Goal: Check status: Check status

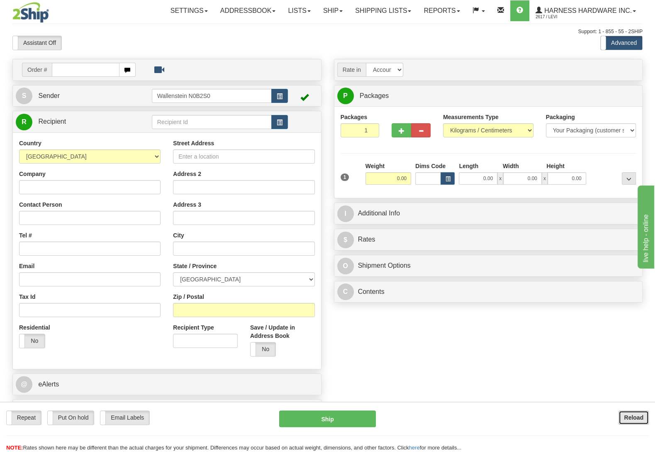
click at [627, 414] on b "Reload" at bounding box center [633, 417] width 19 height 7
click at [326, 7] on link "Ship" at bounding box center [333, 10] width 32 height 21
click at [307, 39] on span "OnHold / Order Queue" at bounding box center [311, 39] width 58 height 7
click at [325, 12] on link "Ship" at bounding box center [333, 10] width 32 height 21
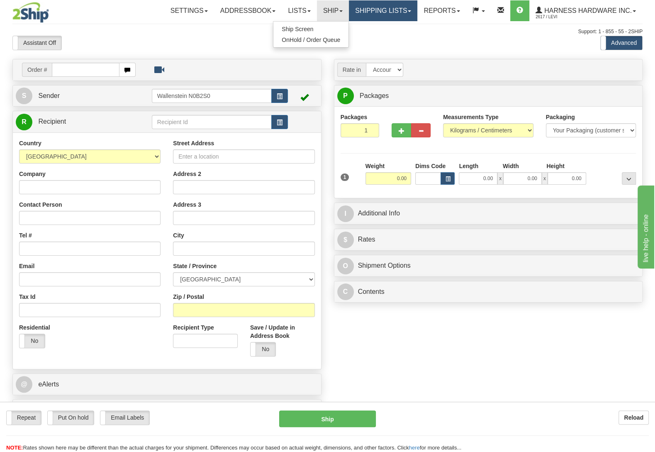
click at [359, 13] on link "Shipping lists" at bounding box center [383, 10] width 68 height 21
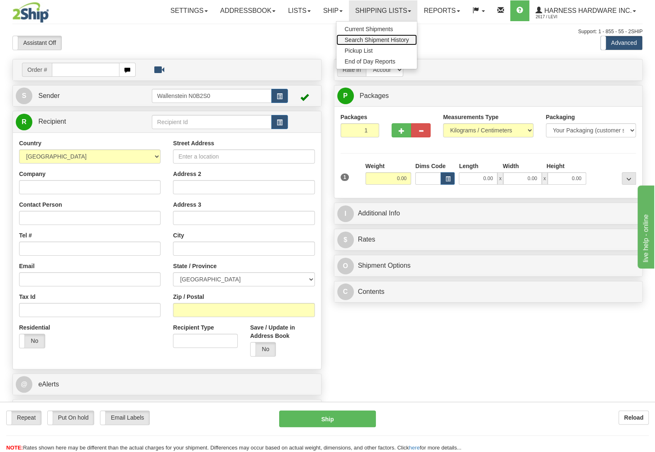
click at [358, 36] on link "Search Shipment History" at bounding box center [376, 39] width 81 height 11
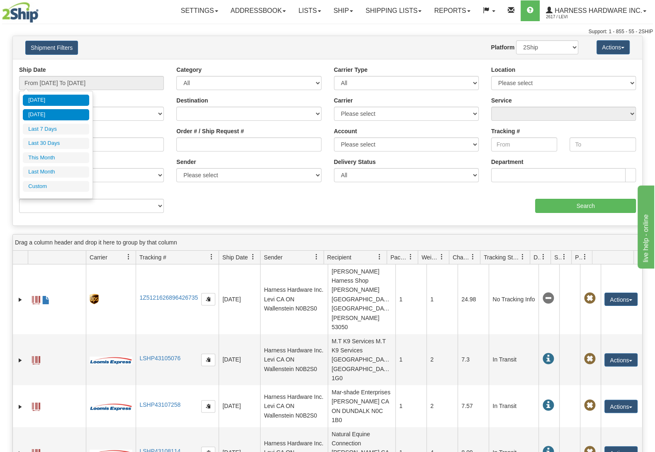
click at [48, 114] on li "[DATE]" at bounding box center [56, 114] width 66 height 11
type input "From [DATE] To [DATE]"
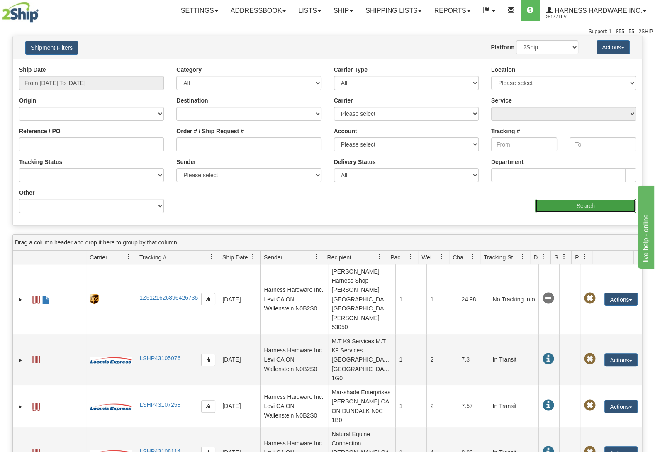
click at [536, 204] on input "Search" at bounding box center [585, 206] width 101 height 14
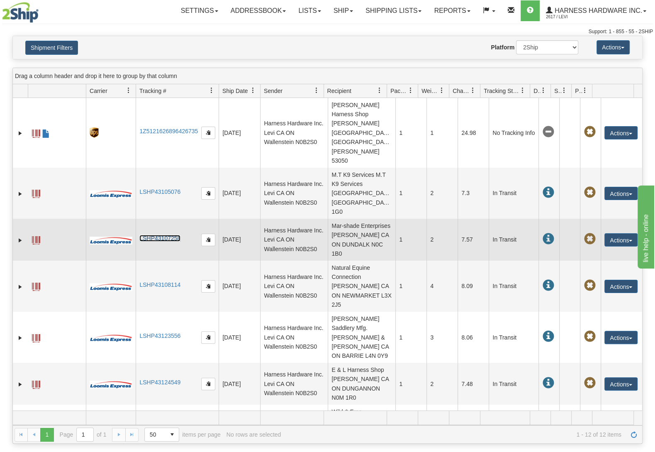
click at [164, 235] on link "LSHP43107258" at bounding box center [159, 238] width 41 height 7
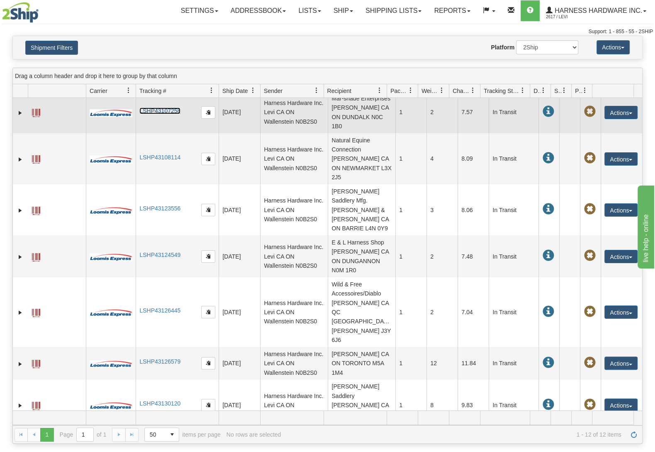
scroll to position [171, 0]
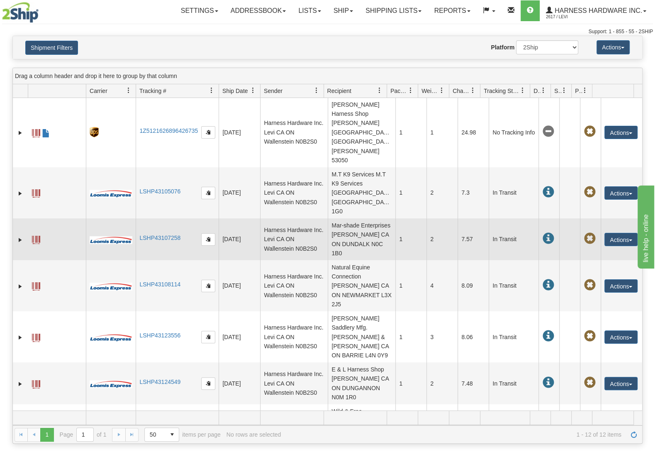
scroll to position [0, 0]
click at [153, 235] on link "LSHP43107258" at bounding box center [159, 238] width 41 height 7
